Goal: Navigation & Orientation: Find specific page/section

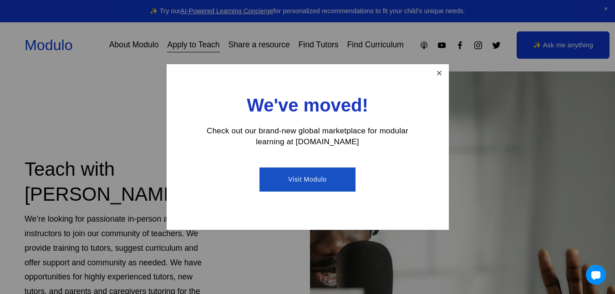
click at [441, 73] on link "Close" at bounding box center [439, 74] width 16 height 16
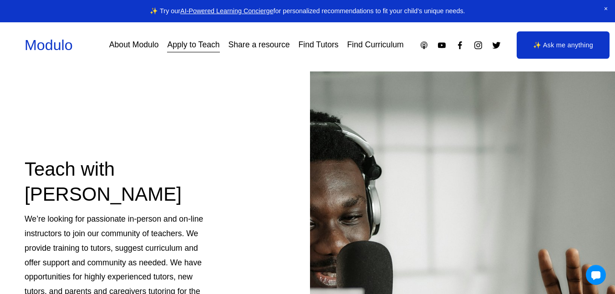
click at [180, 50] on link "Apply to Teach" at bounding box center [193, 45] width 52 height 16
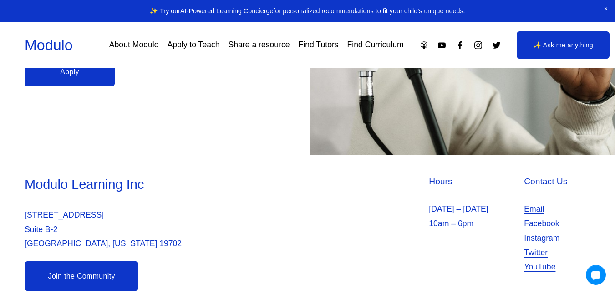
scroll to position [310, 0]
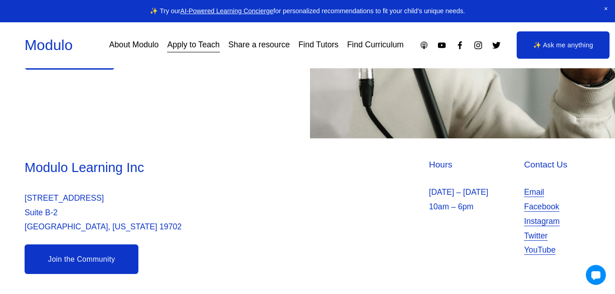
click at [136, 45] on link "About Modulo" at bounding box center [134, 45] width 50 height 16
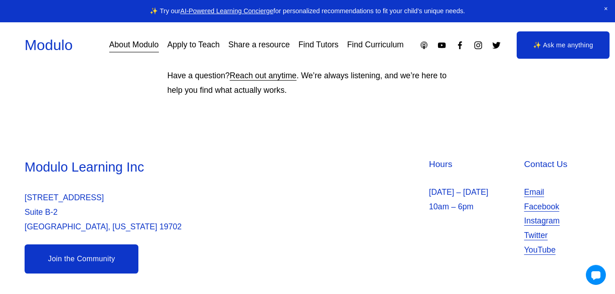
scroll to position [901, 0]
click at [375, 44] on link "Find Curriculum" at bounding box center [375, 45] width 56 height 16
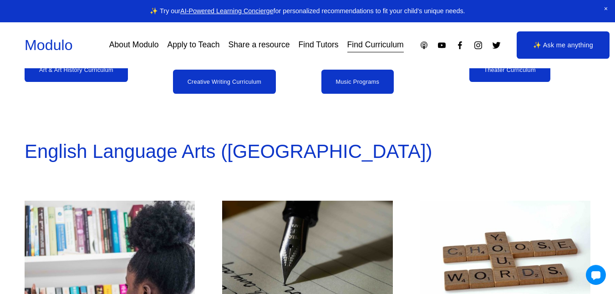
scroll to position [1297, 0]
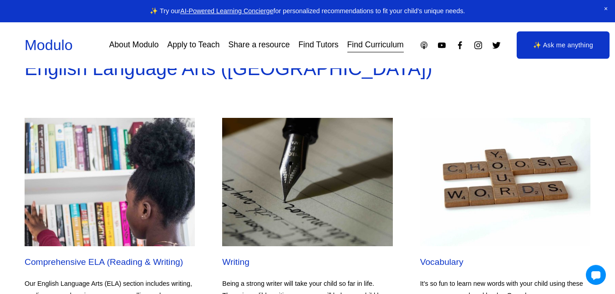
click at [325, 46] on link "Find Tutors" at bounding box center [319, 45] width 40 height 16
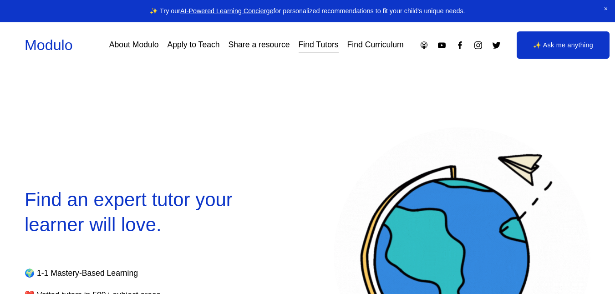
select select "**"
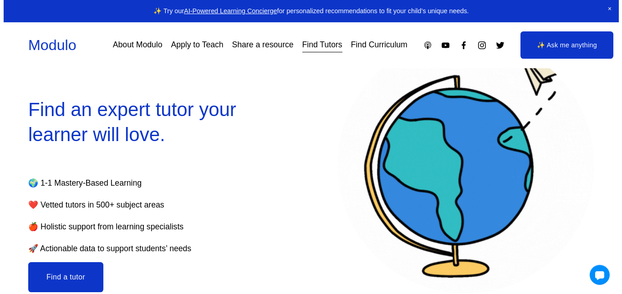
scroll to position [95, 0]
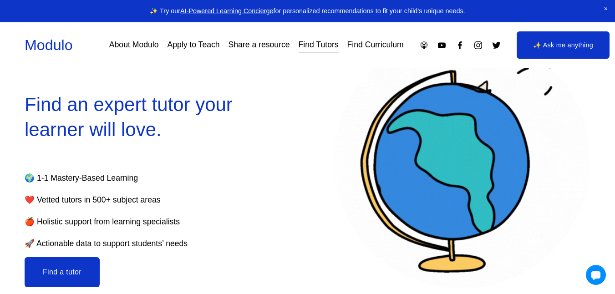
click at [61, 275] on button "Find a tutor" at bounding box center [62, 272] width 75 height 30
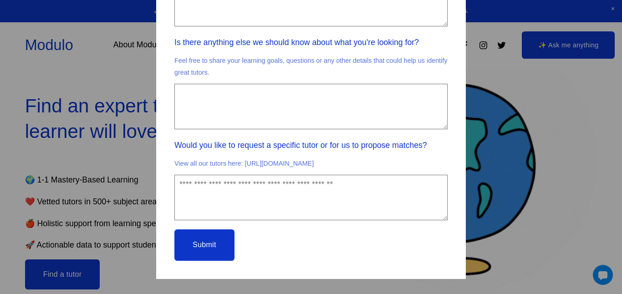
scroll to position [625, 0]
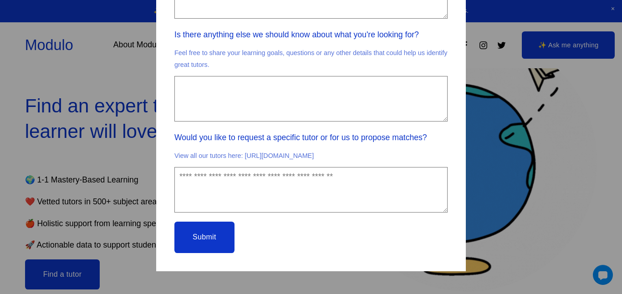
click at [589, 209] on div "**********" at bounding box center [311, 147] width 622 height 294
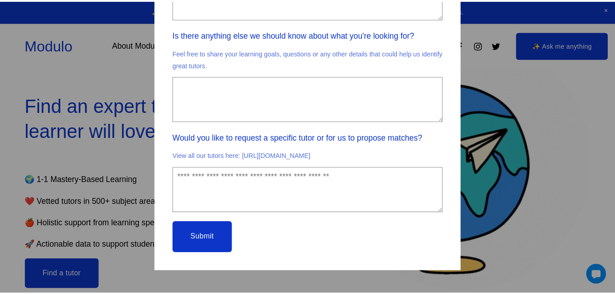
scroll to position [0, 0]
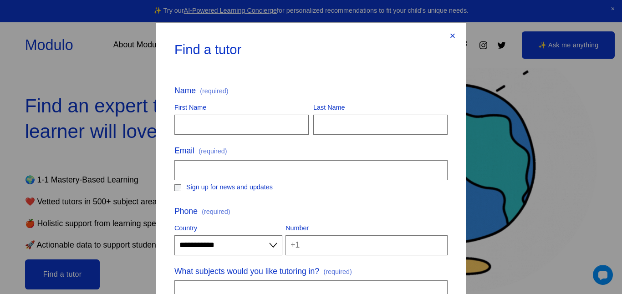
click at [450, 32] on div "×" at bounding box center [453, 36] width 10 height 10
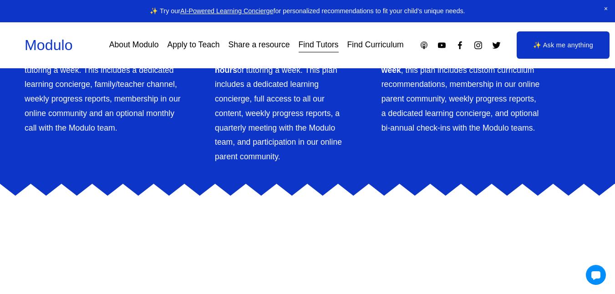
scroll to position [2021, 0]
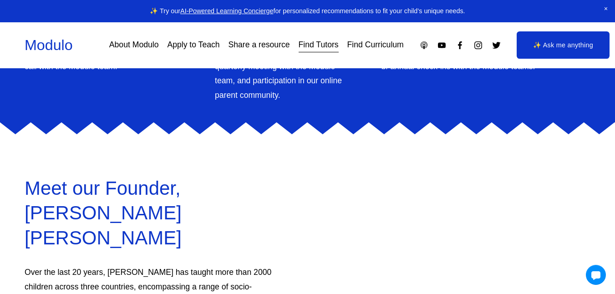
click at [262, 49] on link "Share a resource" at bounding box center [259, 45] width 61 height 16
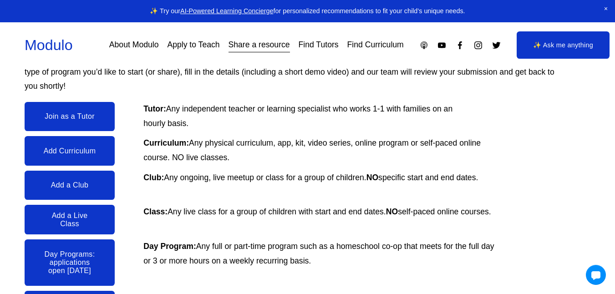
scroll to position [148, 0]
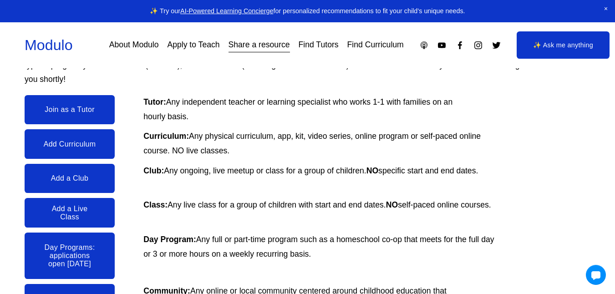
click at [103, 117] on link "Join as a Tutor" at bounding box center [70, 109] width 90 height 29
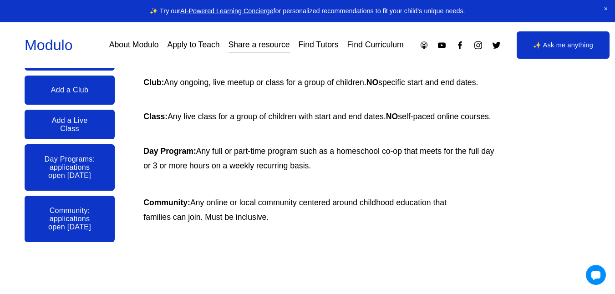
scroll to position [238, 0]
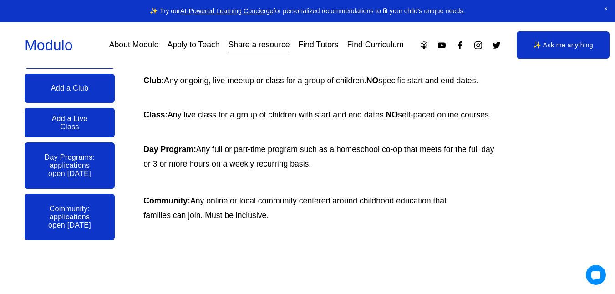
click at [94, 128] on link "Add a Live Class" at bounding box center [70, 122] width 90 height 29
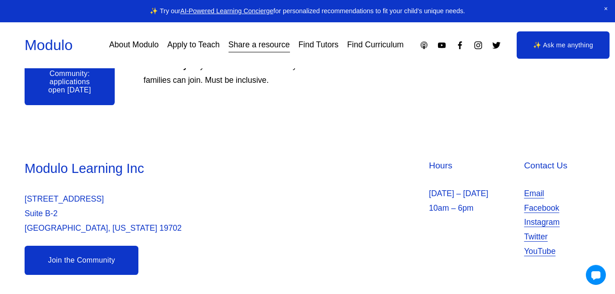
scroll to position [379, 0]
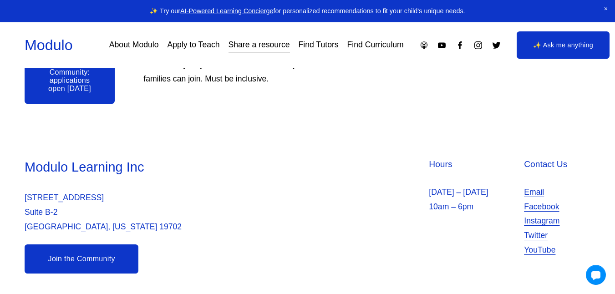
click at [125, 266] on link "Join the Community" at bounding box center [82, 259] width 114 height 29
